Goal: Task Accomplishment & Management: Manage account settings

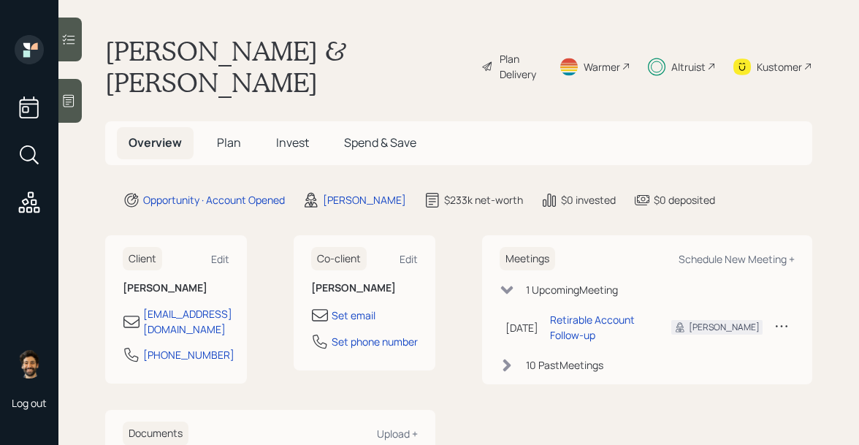
click at [283, 134] on span "Invest" at bounding box center [292, 142] width 33 height 16
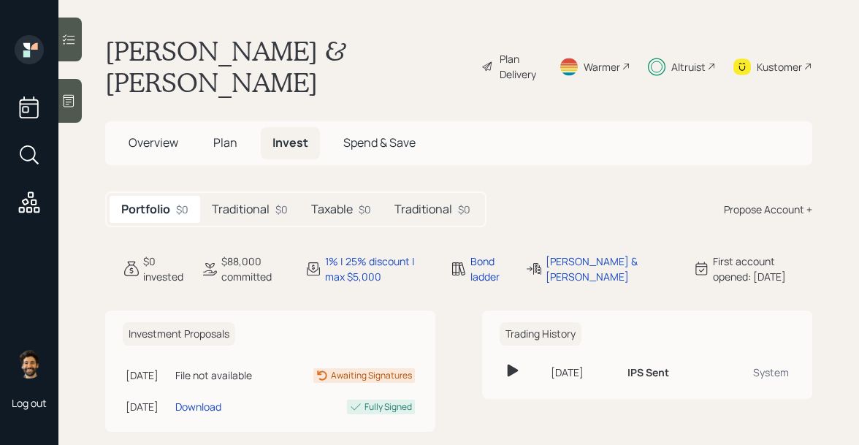
click at [250, 202] on h5 "Traditional" at bounding box center [241, 209] width 58 height 14
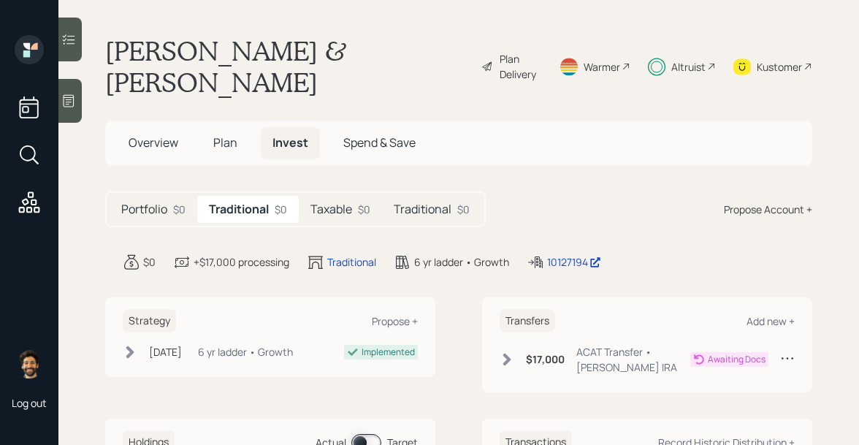
click at [337, 202] on h5 "Taxable" at bounding box center [332, 209] width 42 height 14
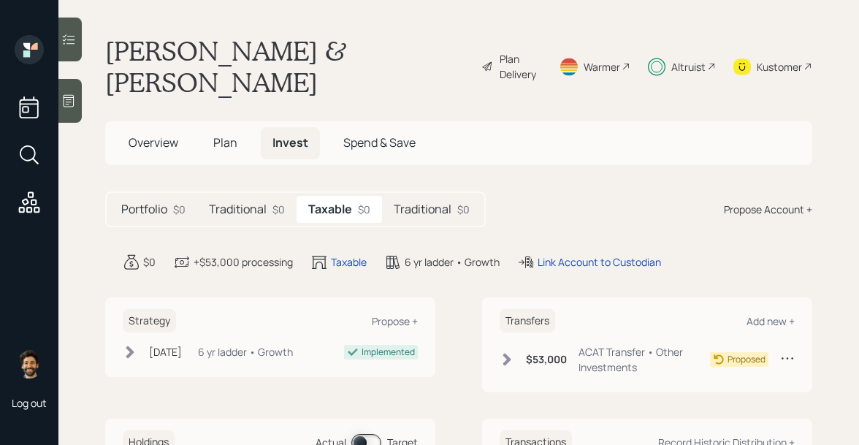
click at [538, 354] on h6 "$53,000" at bounding box center [546, 360] width 41 height 12
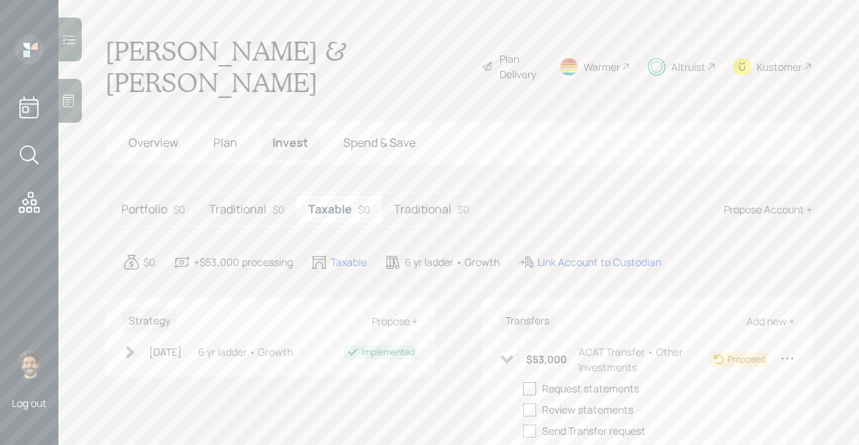
click at [530, 382] on div at bounding box center [529, 388] width 13 height 13
click at [523, 388] on input "checkbox" at bounding box center [522, 388] width 1 height 1
checkbox input "true"
click at [422, 202] on h5 "Traditional" at bounding box center [423, 209] width 58 height 14
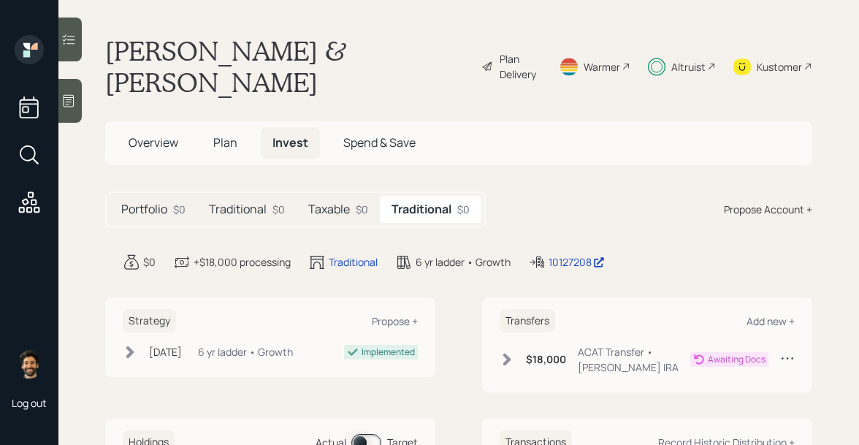
click at [520, 344] on div "$18,000 ACAT Transfer • [PERSON_NAME] IRA" at bounding box center [595, 359] width 191 height 31
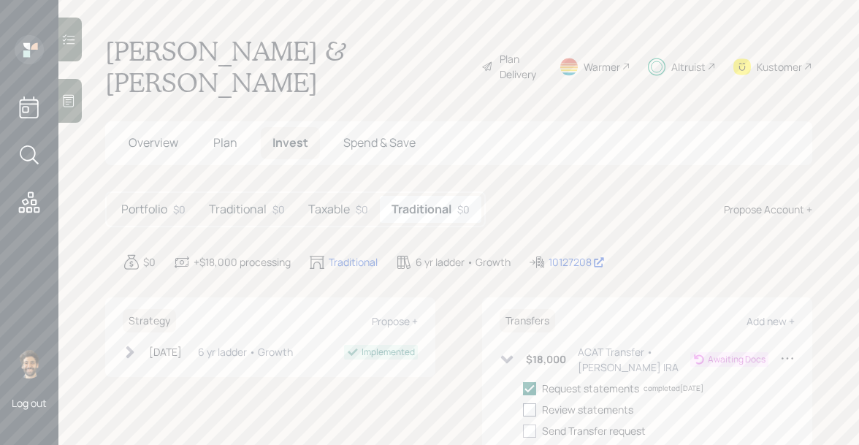
click at [533, 403] on div at bounding box center [529, 409] width 13 height 13
click at [523, 409] on input "checkbox" at bounding box center [522, 409] width 1 height 1
checkbox input "true"
click at [251, 202] on h5 "Traditional" at bounding box center [238, 209] width 58 height 14
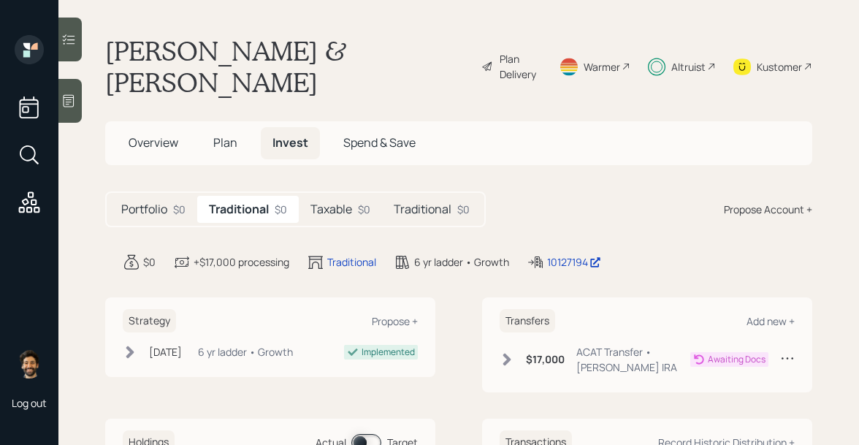
click at [498, 329] on div "Transfers Add new + $17,000 ACAT Transfer • [PERSON_NAME] IRA Awaiting Docs" at bounding box center [647, 345] width 330 height 96
click at [506, 354] on icon at bounding box center [507, 360] width 8 height 12
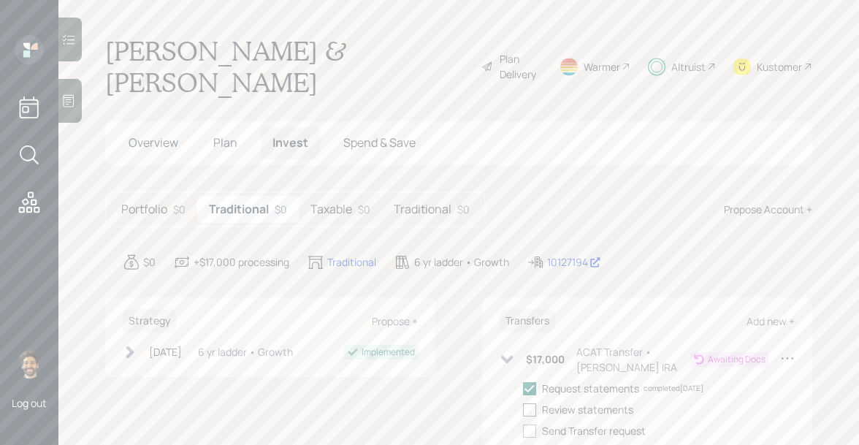
click at [526, 403] on div at bounding box center [529, 409] width 13 height 13
click at [523, 409] on input "checkbox" at bounding box center [522, 409] width 1 height 1
checkbox input "true"
